Goal: Transaction & Acquisition: Purchase product/service

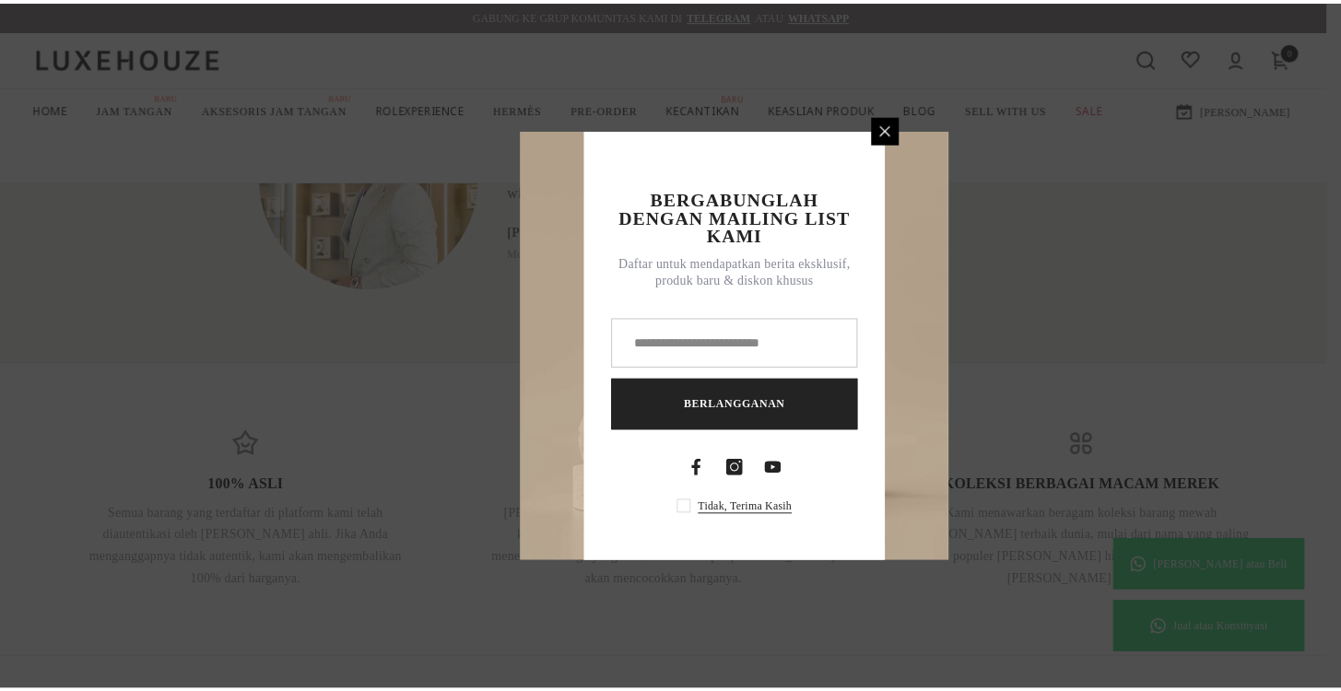
scroll to position [1414, 0]
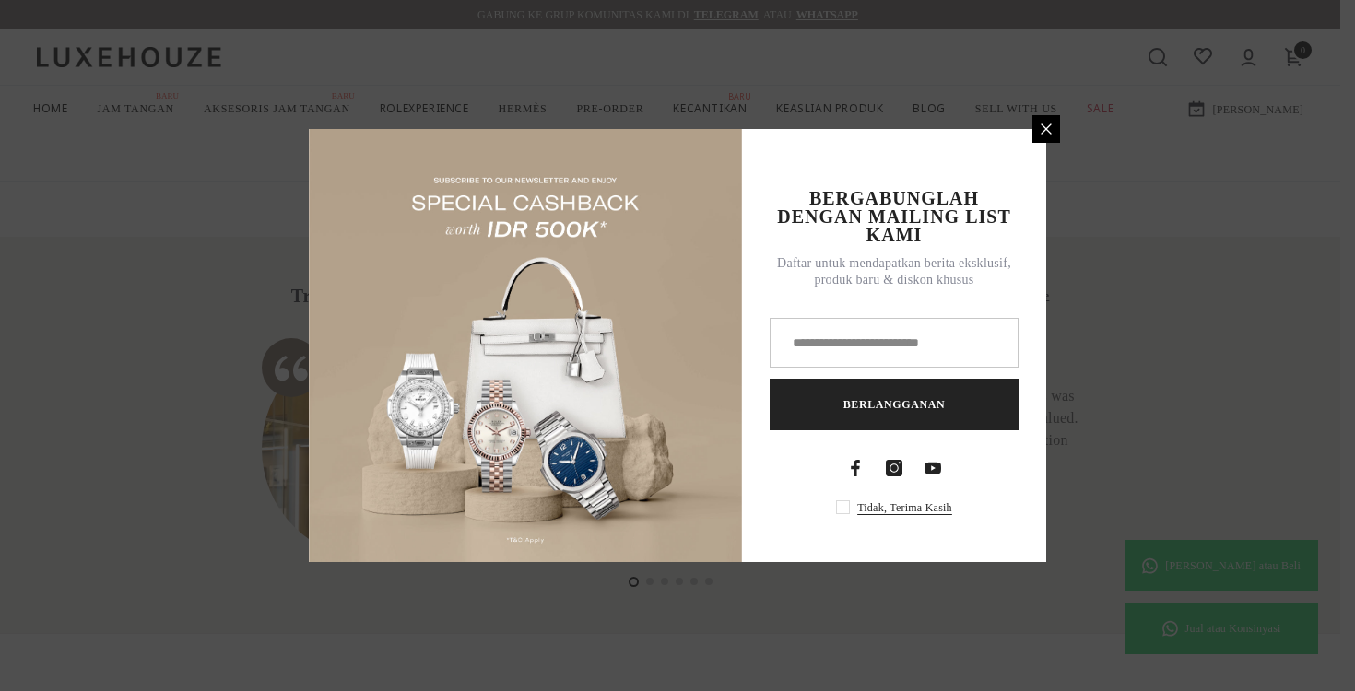
click at [1041, 128] on icon at bounding box center [1046, 129] width 15 height 15
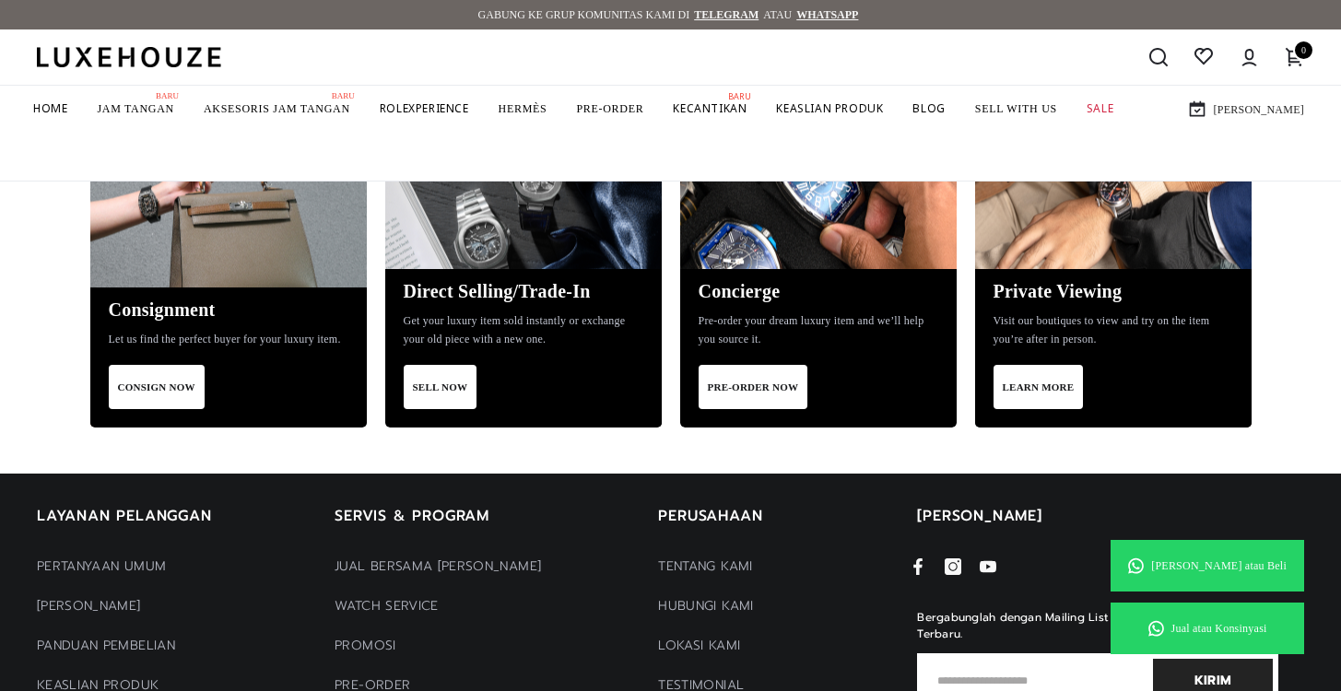
scroll to position [1877, 0]
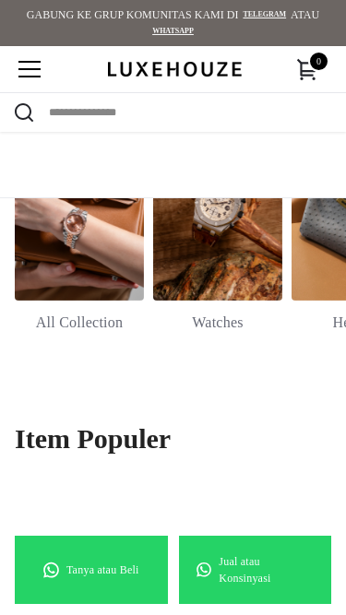
scroll to position [419, 0]
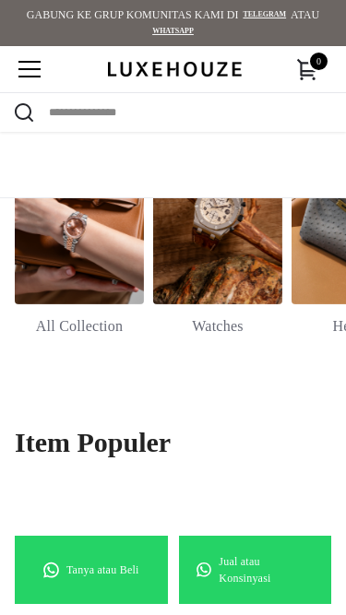
click at [192, 289] on link at bounding box center [217, 208] width 129 height 194
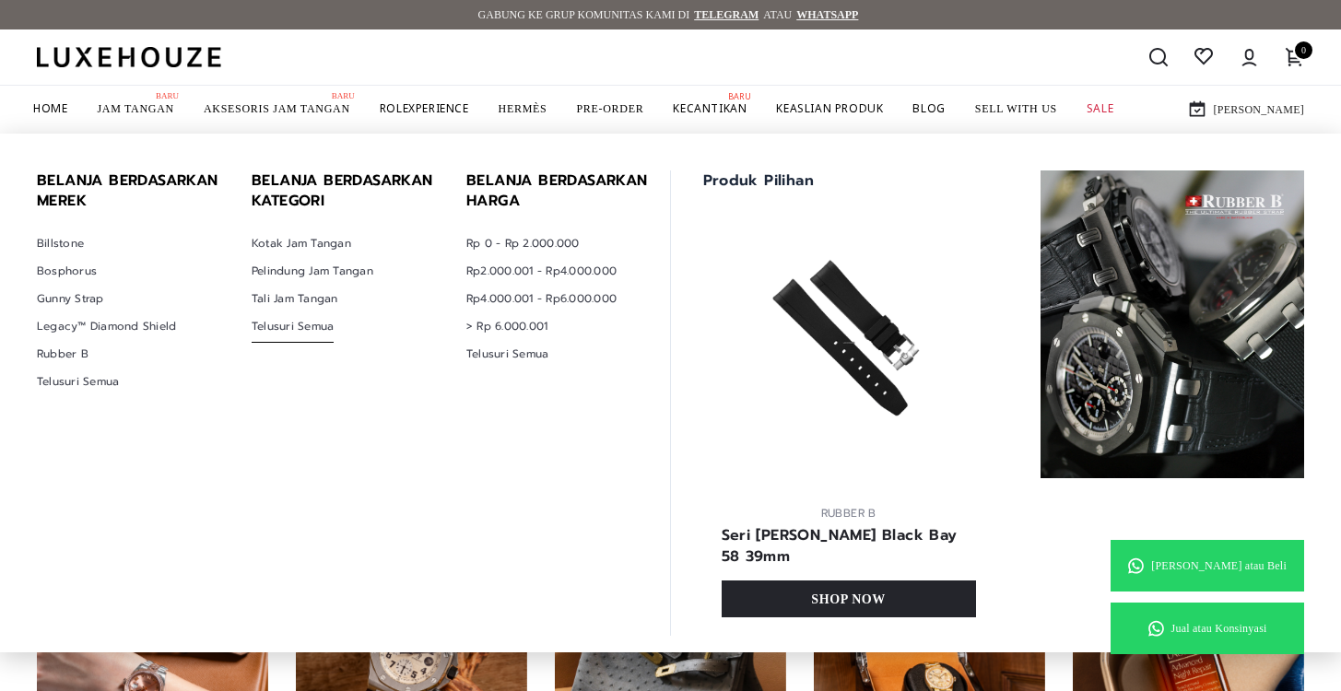
scroll to position [20, 0]
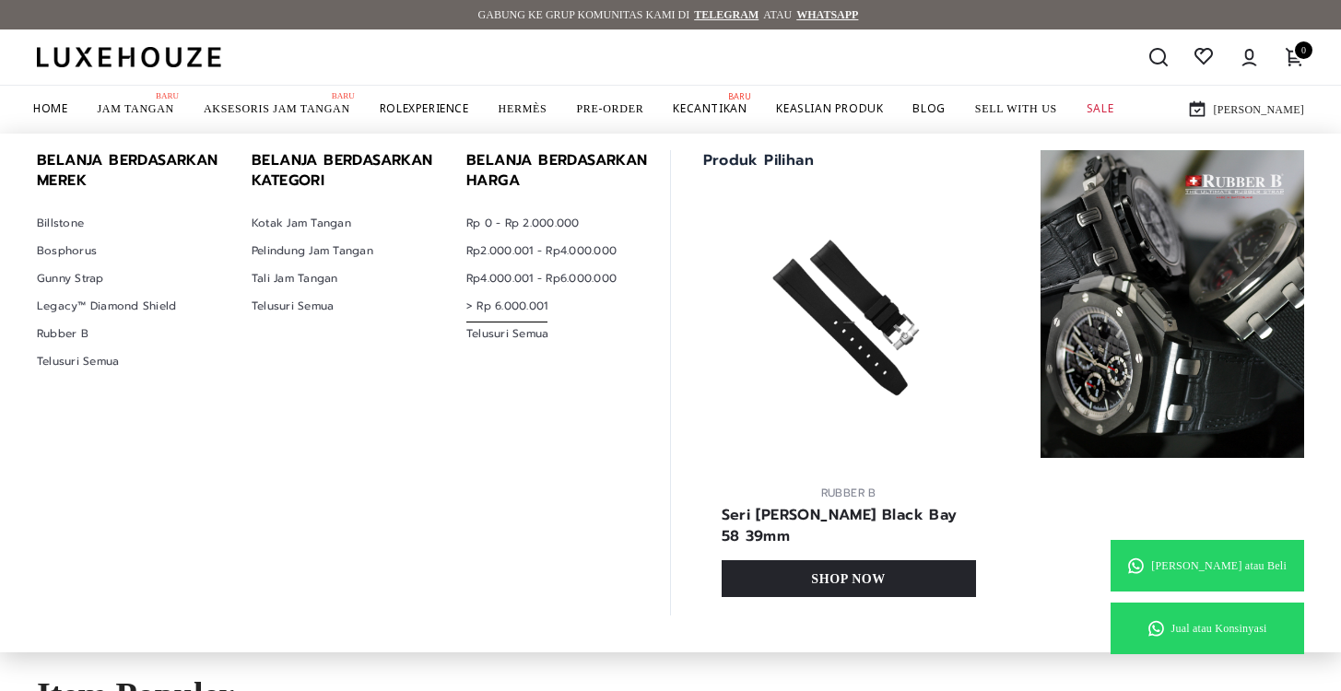
click at [506, 312] on span "> Rp 6.000.001" at bounding box center [507, 306] width 81 height 32
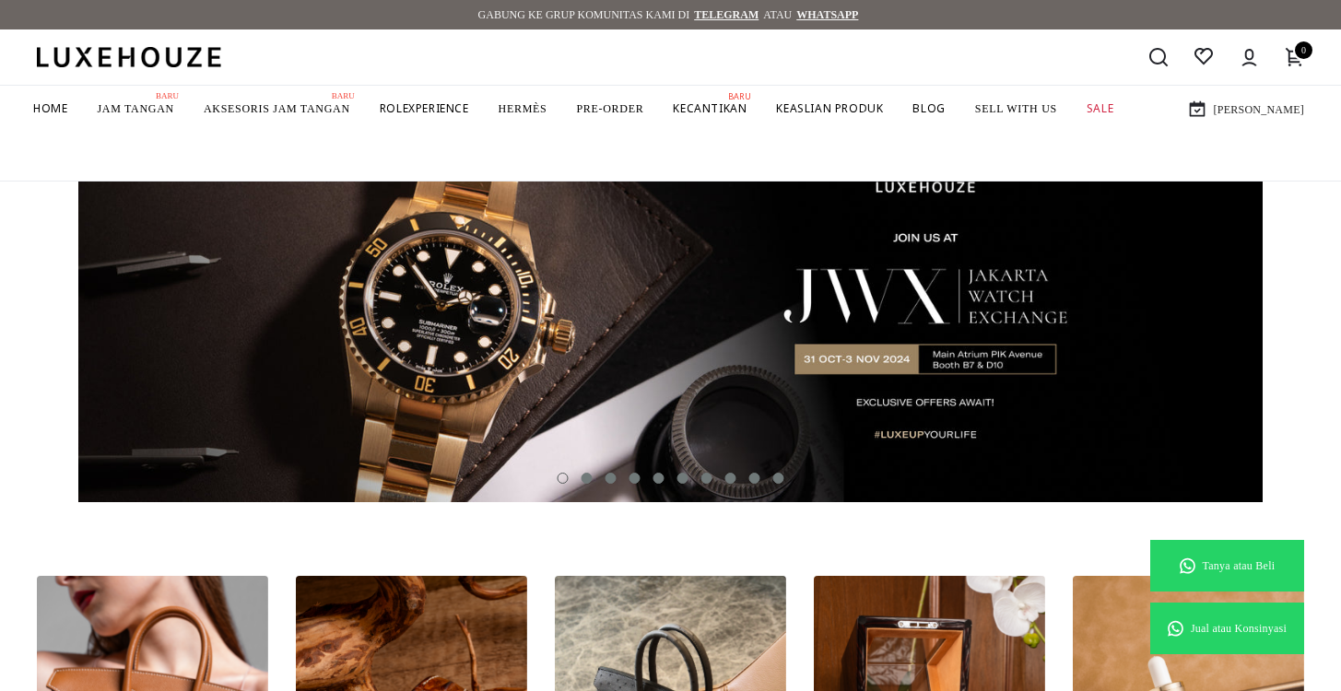
scroll to position [104, 0]
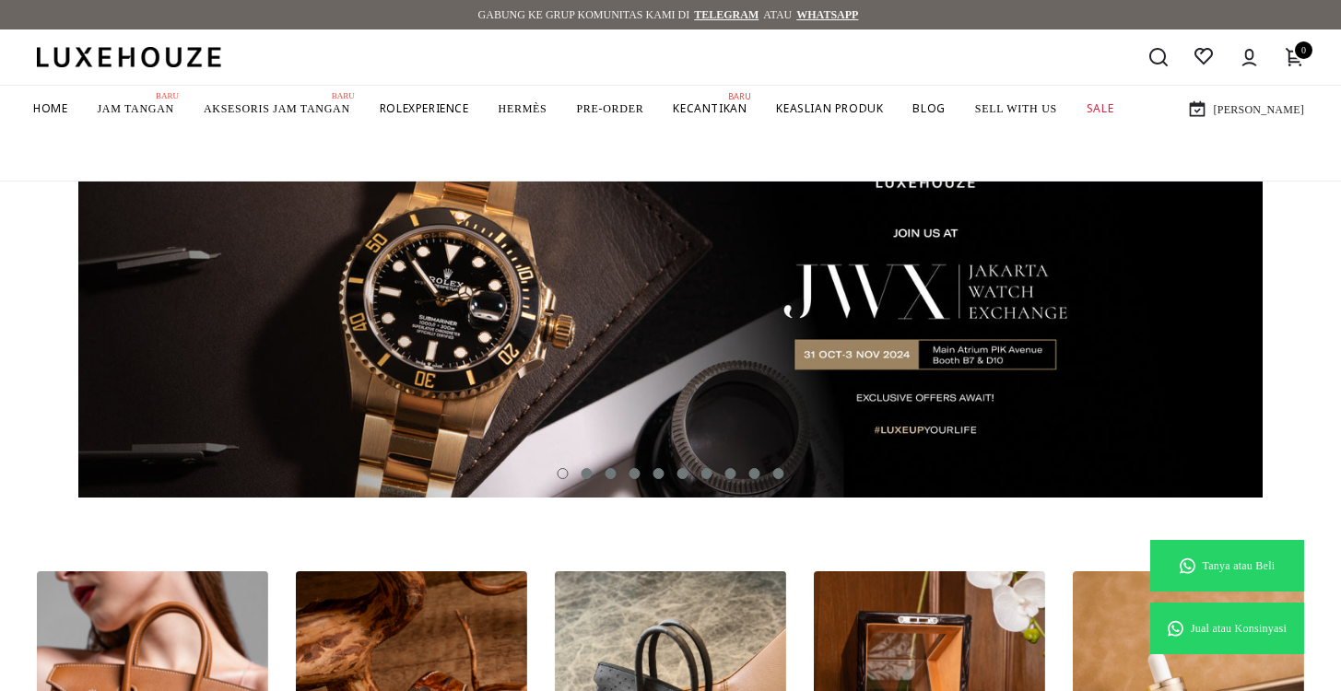
click at [679, 327] on img at bounding box center [670, 306] width 1185 height 384
